Goal: Find specific page/section: Find specific page/section

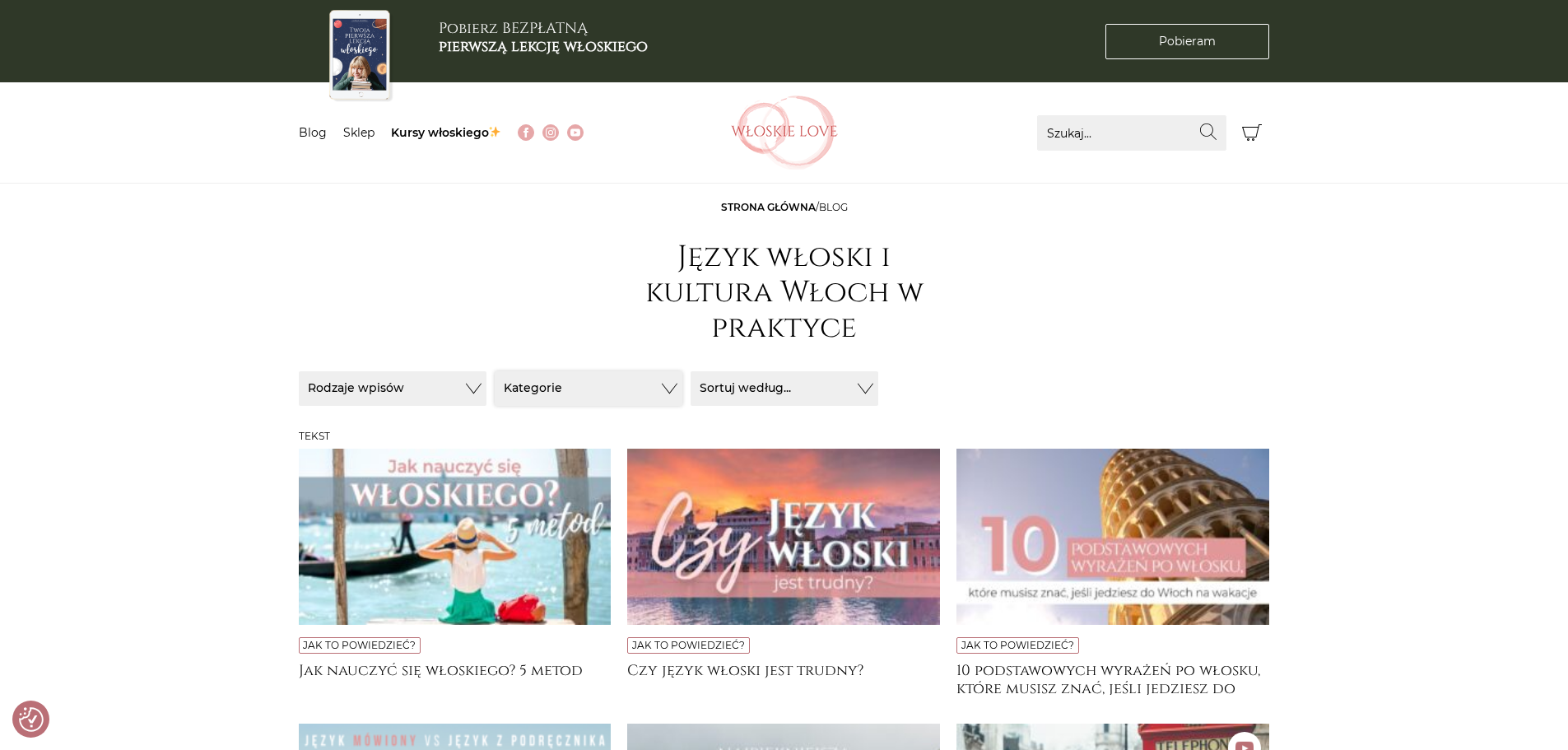
click at [669, 383] on button "Kategorie" at bounding box center [589, 388] width 188 height 35
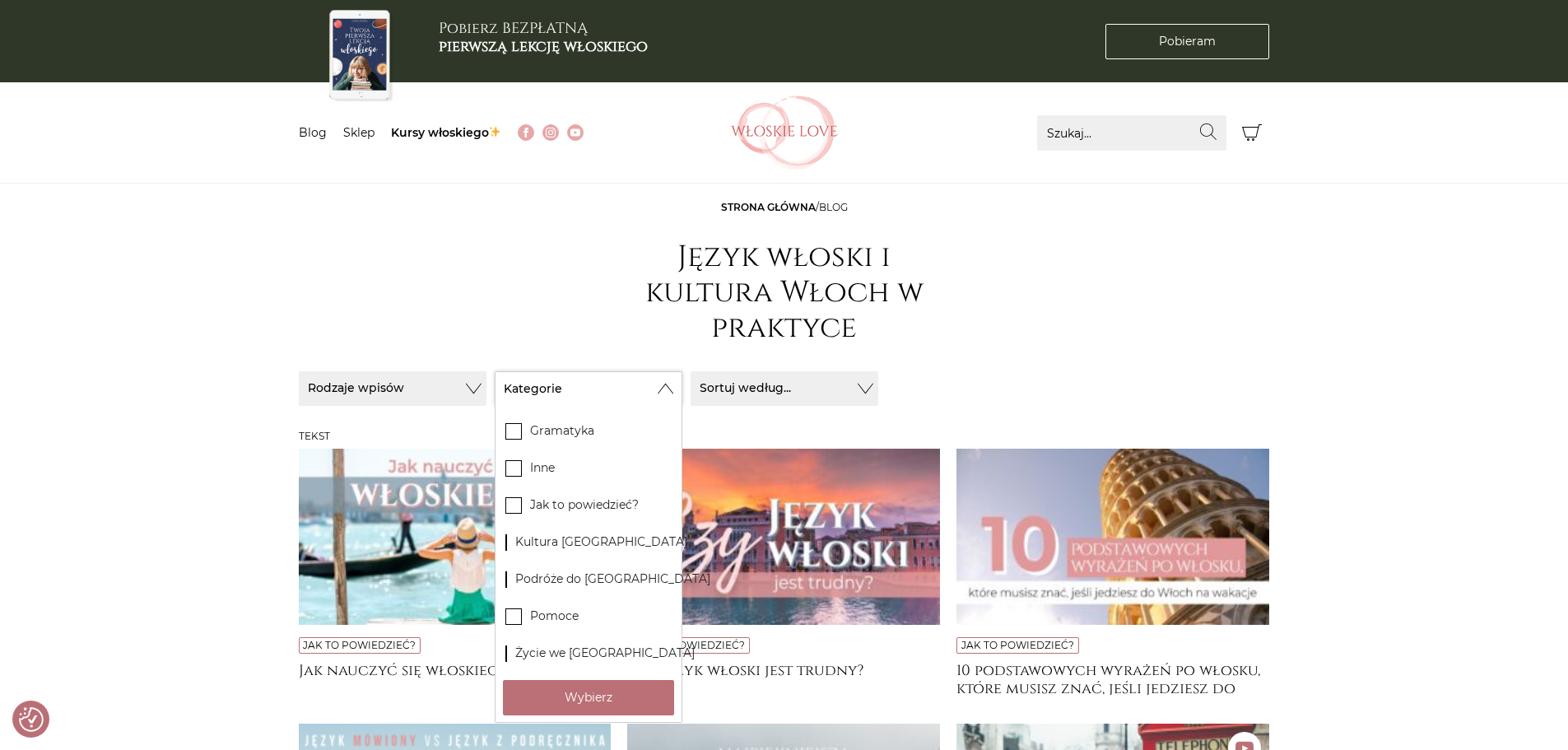
click at [669, 383] on button "Kategorie" at bounding box center [589, 388] width 188 height 35
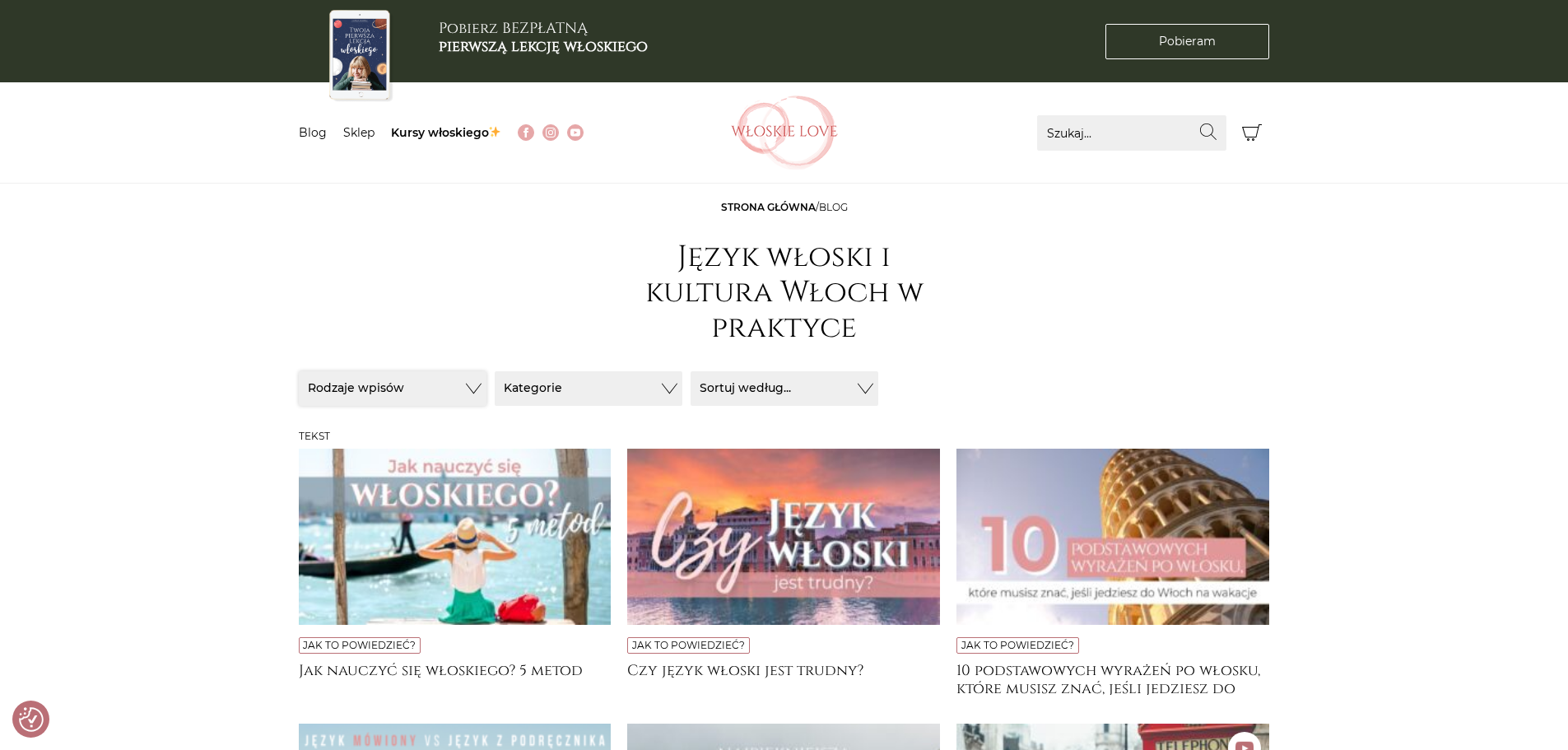
click at [459, 381] on button "Rodzaje wpisów" at bounding box center [393, 388] width 188 height 35
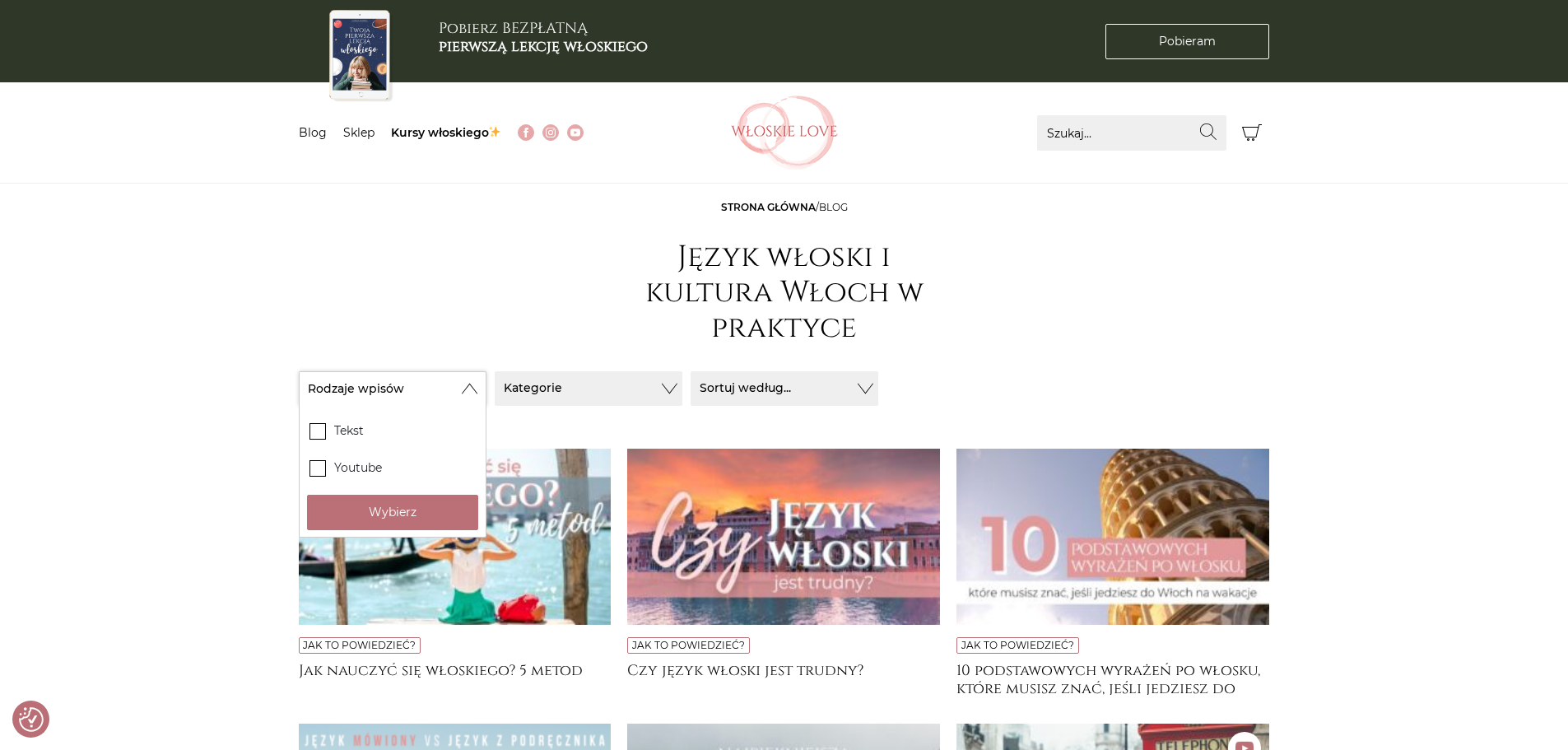
click at [459, 381] on button "Rodzaje wpisów" at bounding box center [393, 388] width 188 height 35
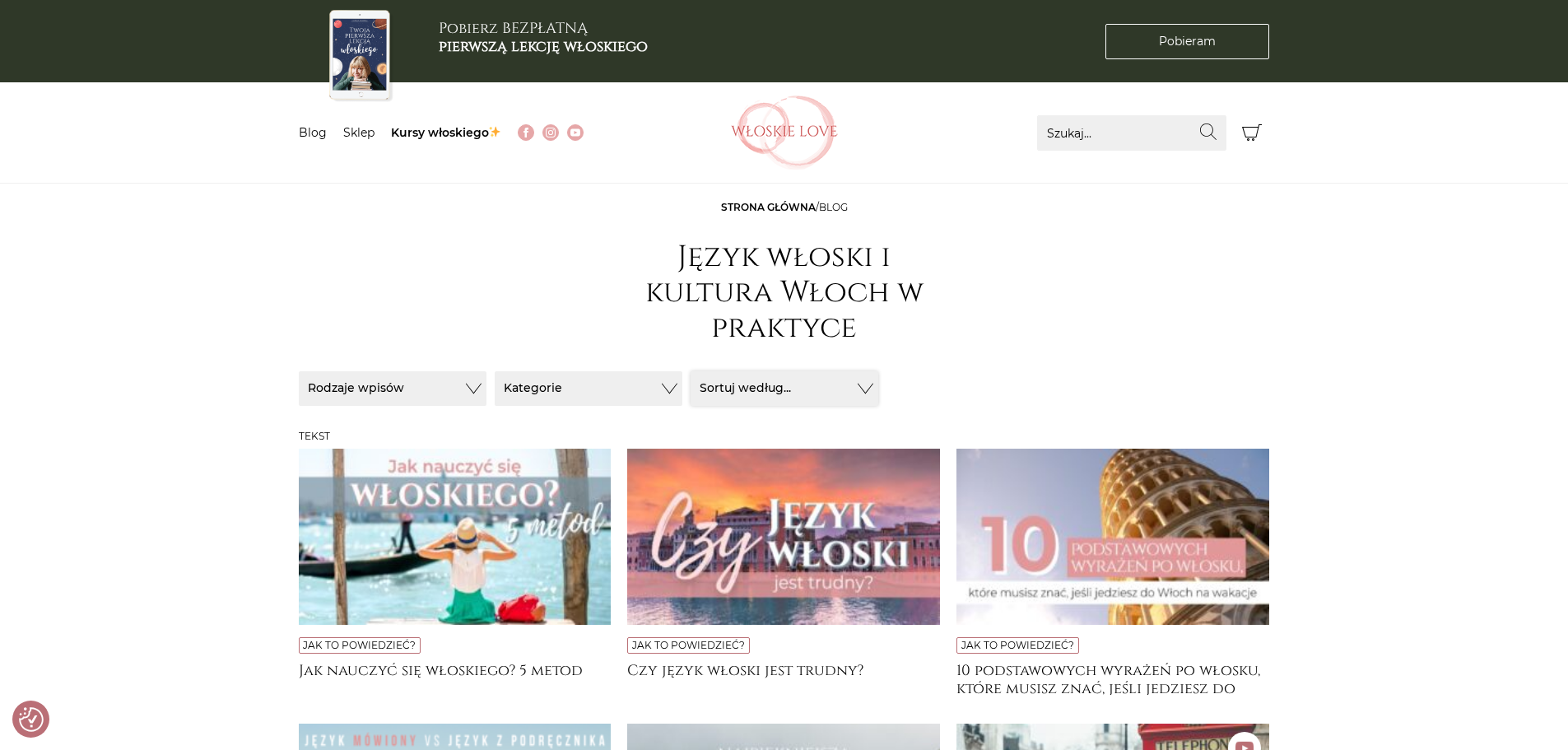
click at [867, 385] on button "Sortuj według..." at bounding box center [785, 388] width 188 height 35
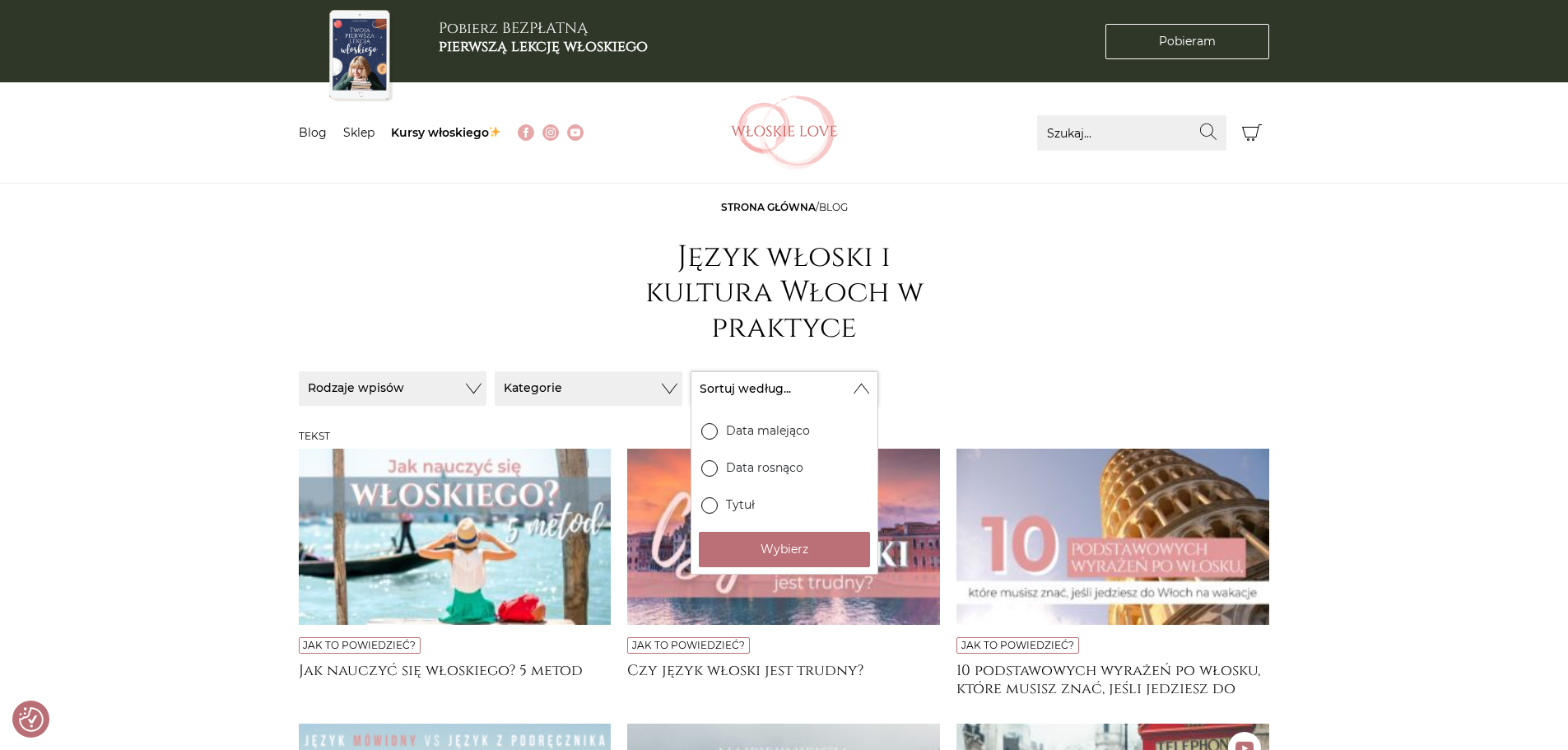
click at [867, 385] on button "Sortuj według..." at bounding box center [785, 388] width 188 height 35
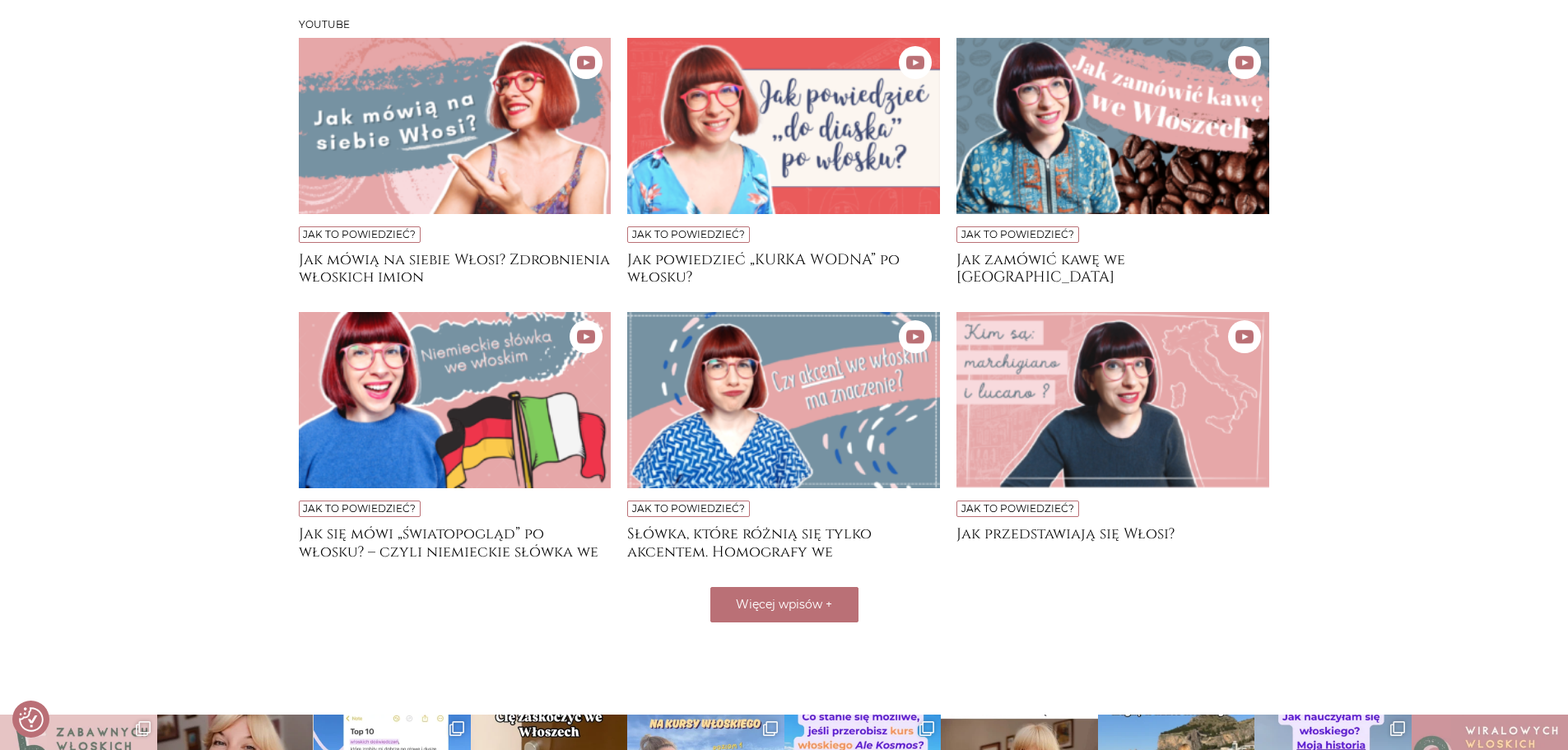
scroll to position [1064, 0]
click at [803, 613] on button "Więcej wpisów +" at bounding box center [784, 604] width 148 height 35
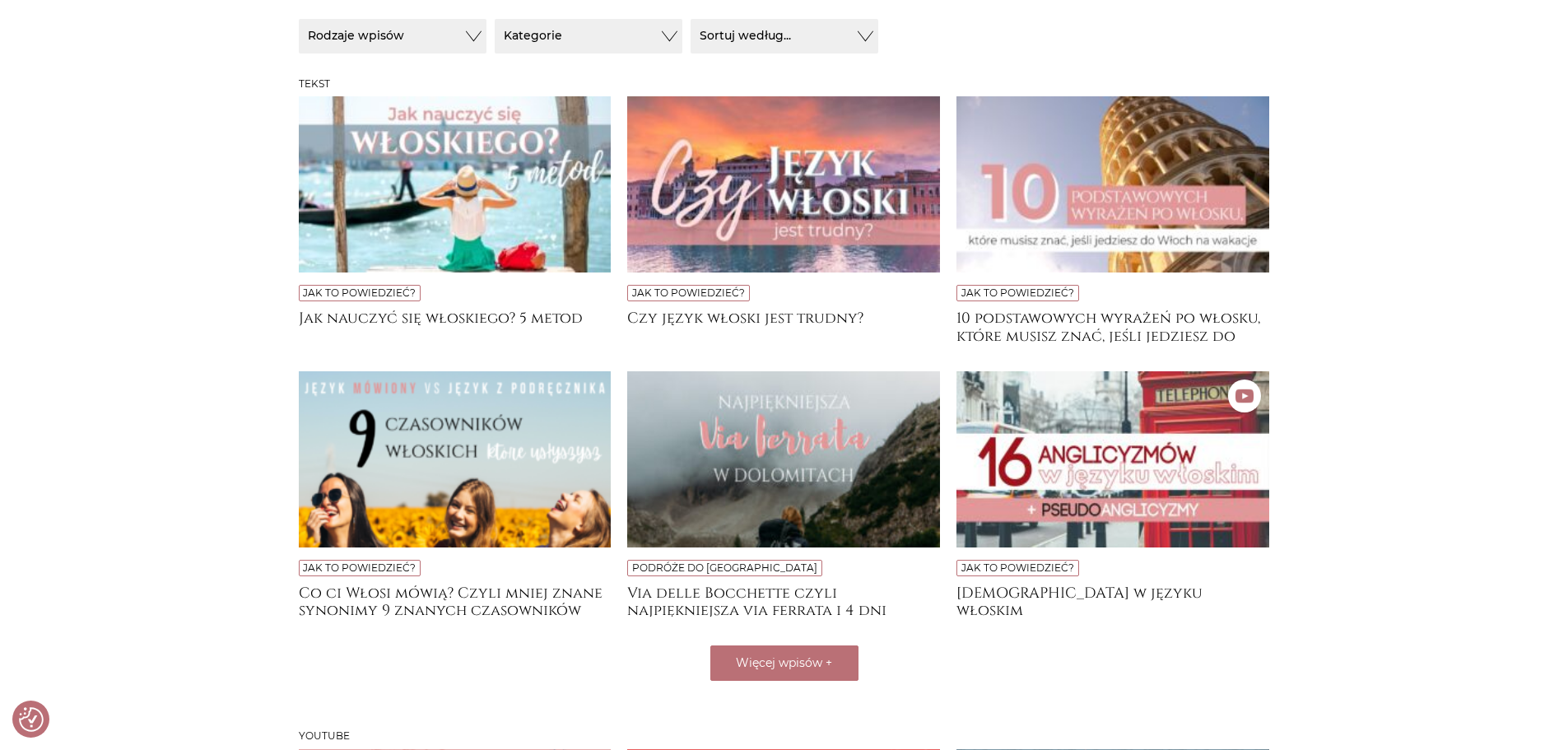
scroll to position [0, 0]
